Goal: Task Accomplishment & Management: Manage account settings

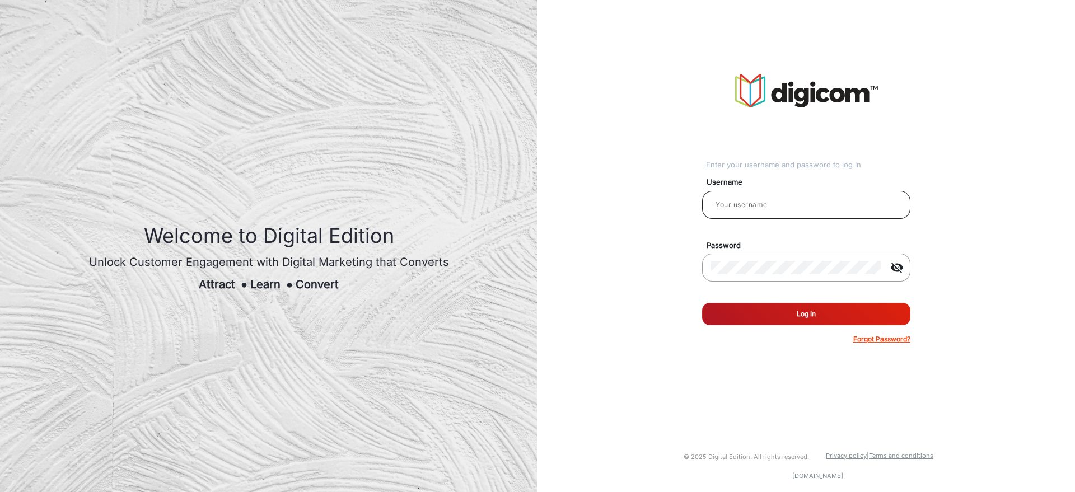
click at [785, 199] on input "email" at bounding box center [806, 204] width 190 height 13
click at [752, 312] on button "Log In" at bounding box center [806, 314] width 208 height 22
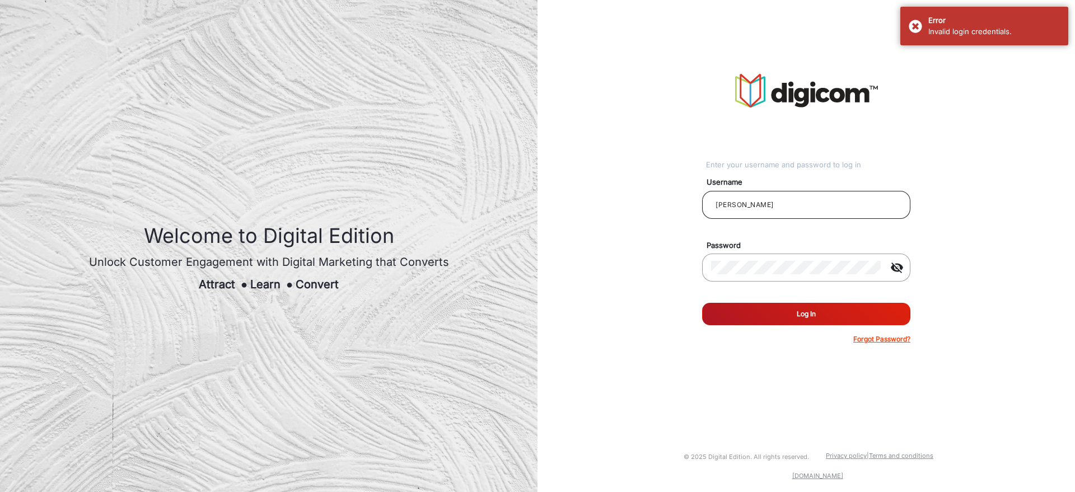
click at [780, 201] on input "[PERSON_NAME]" at bounding box center [806, 204] width 190 height 13
type input "TestHabanero"
click at [842, 322] on button "Log In" at bounding box center [806, 314] width 208 height 22
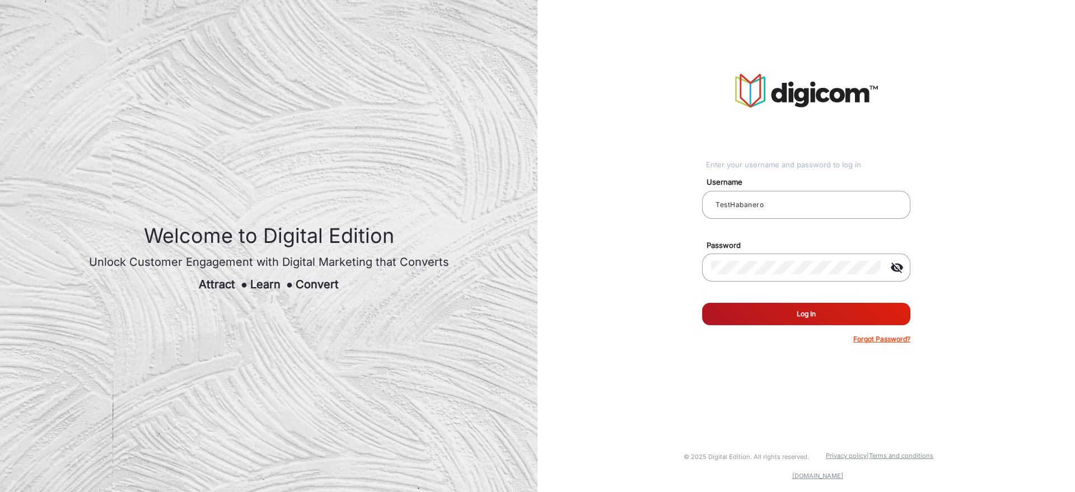
click at [832, 309] on button "Log In" at bounding box center [806, 314] width 208 height 22
click at [828, 301] on form "Username TestHabanero Password visibility_off Remember me Log In Forgot Passwor…" at bounding box center [806, 257] width 208 height 174
click at [824, 316] on button "Log In" at bounding box center [806, 314] width 208 height 22
